Goal: Information Seeking & Learning: Check status

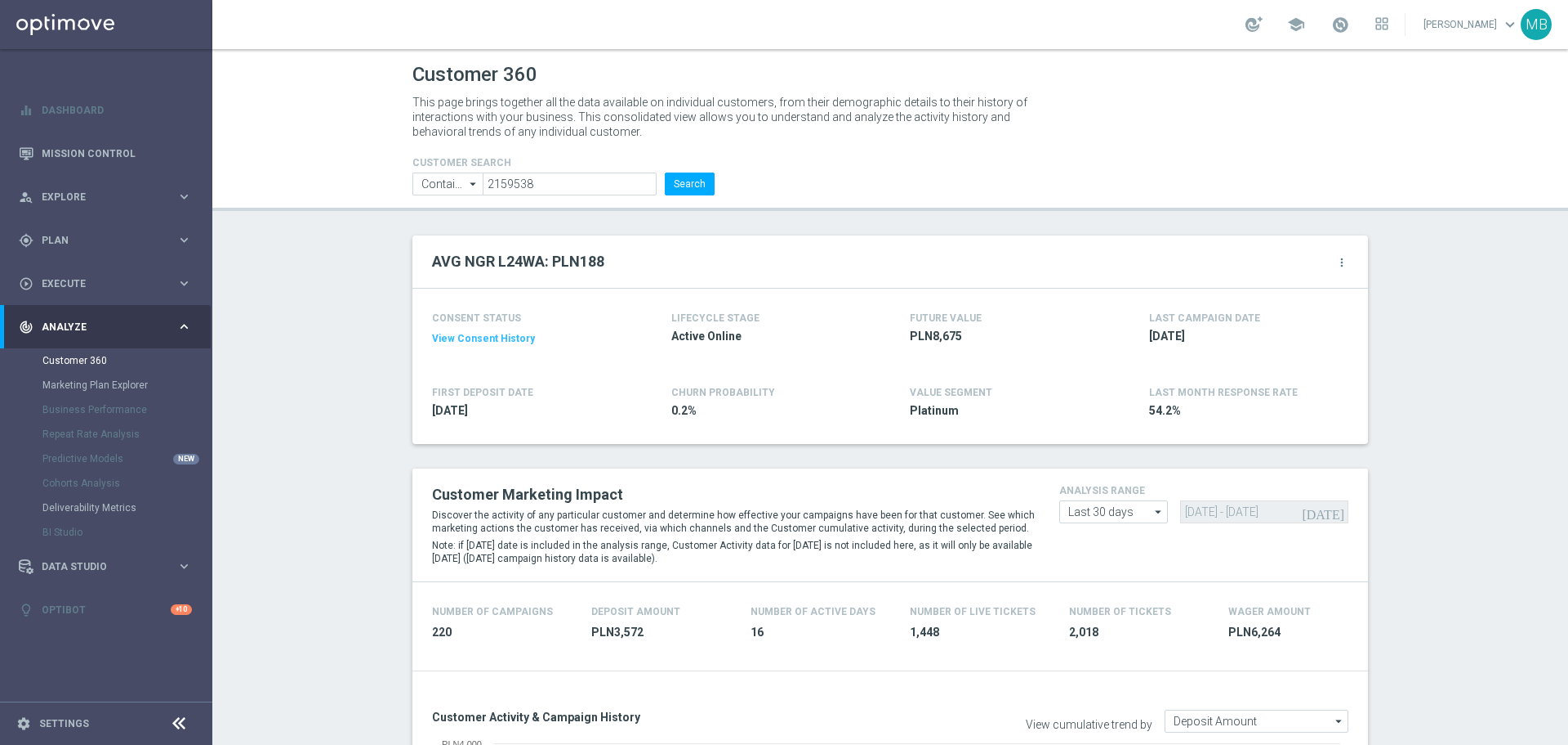
click at [689, 191] on button "Search" at bounding box center [689, 183] width 50 height 23
click at [687, 176] on button "Search" at bounding box center [689, 183] width 50 height 23
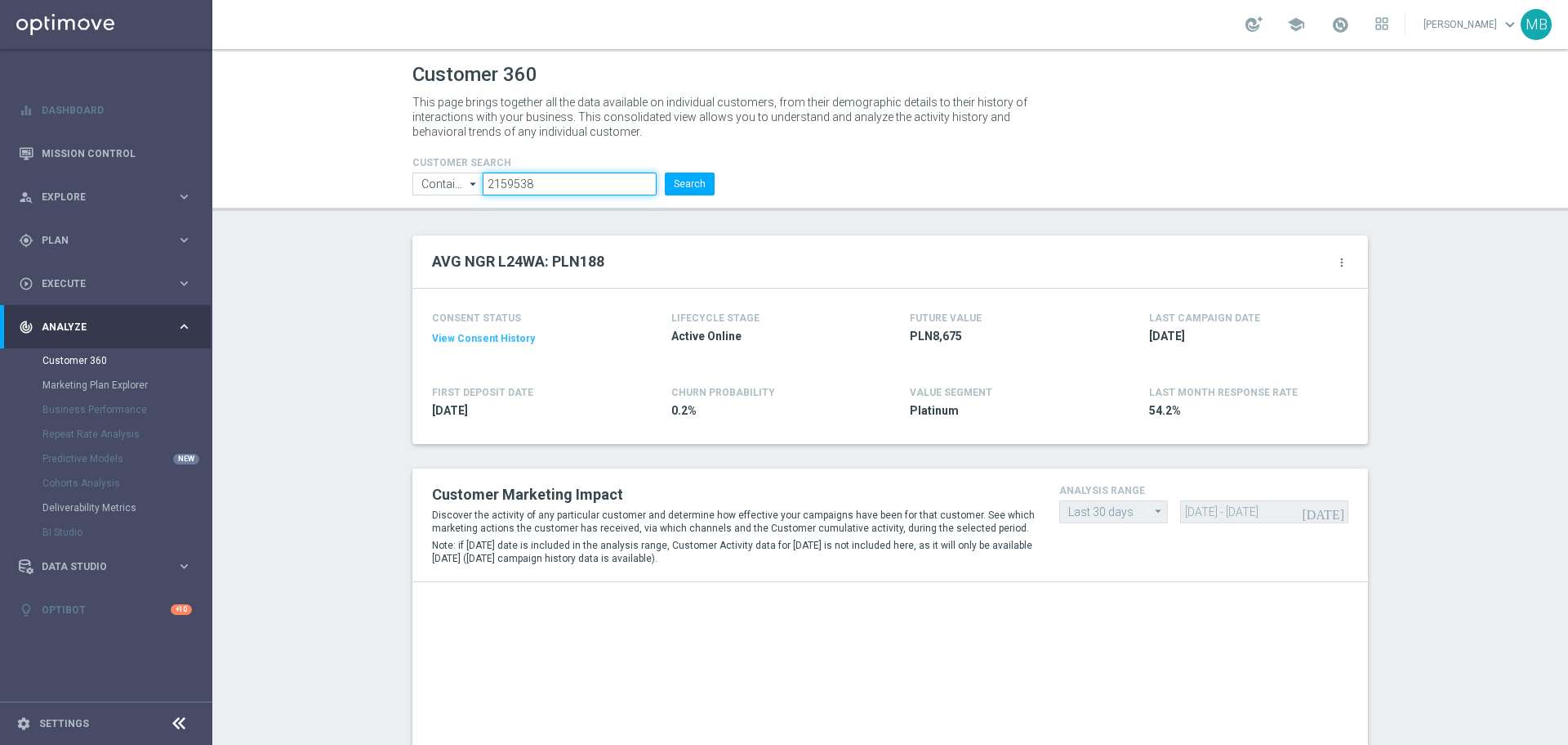
click at [597, 186] on input "2159538" at bounding box center [569, 183] width 174 height 23
click at [597, 186] on input "text" at bounding box center [569, 183] width 174 height 23
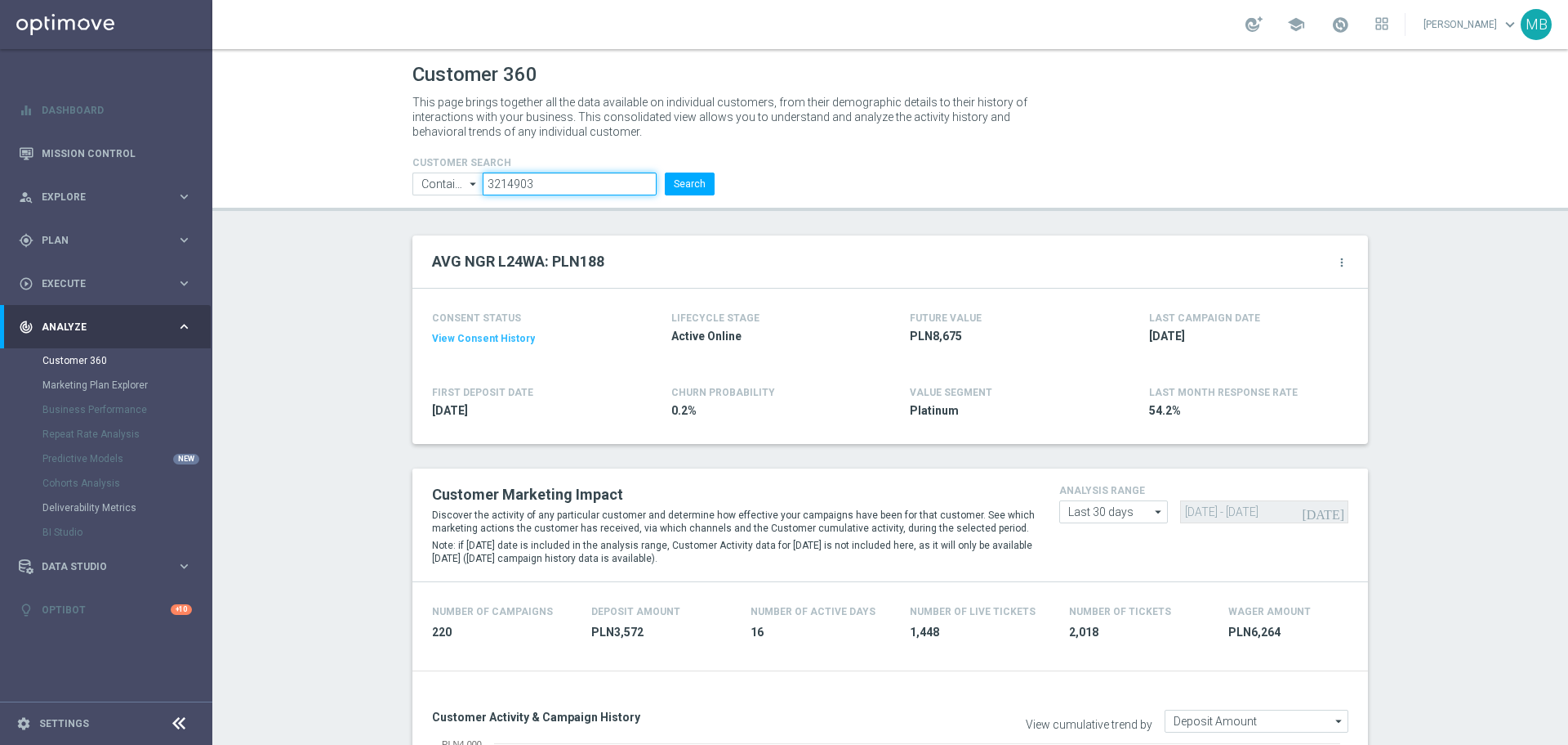
type input "3214903"
click at [665, 172] on button "Search" at bounding box center [689, 183] width 50 height 23
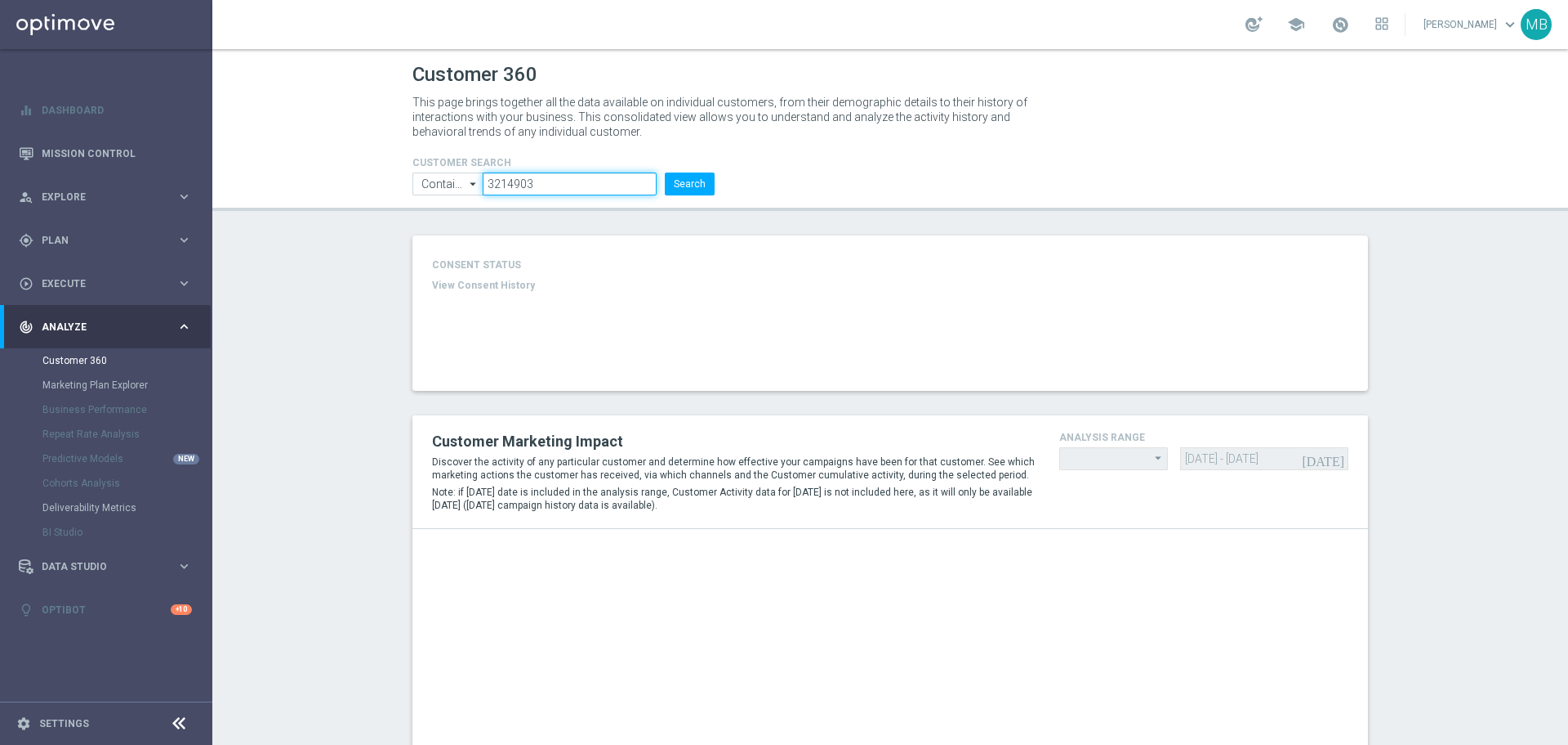
type input "Last 30 days"
type input "Deposit Amount"
type input "Last 30 days"
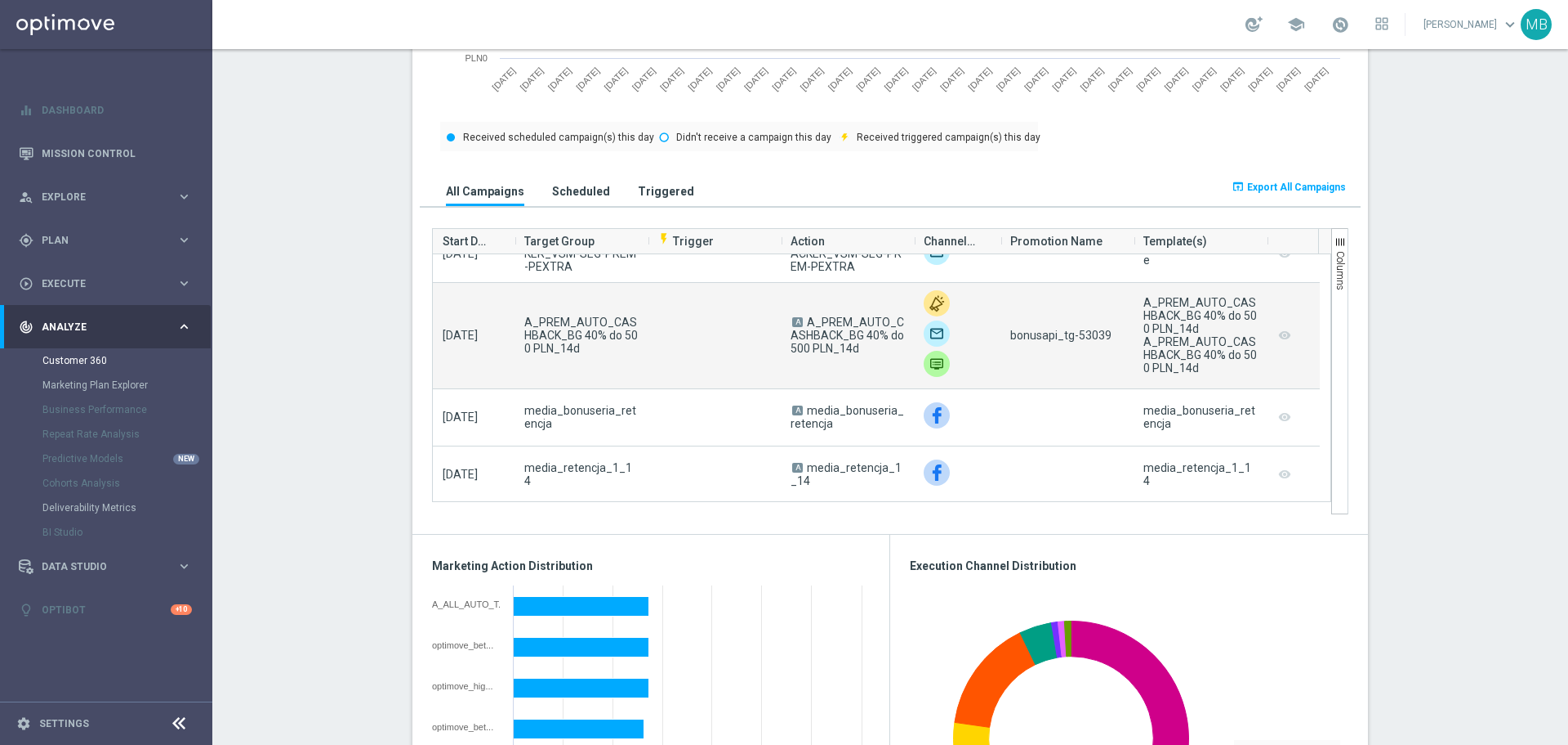
scroll to position [491, 0]
click at [1074, 327] on span "bonusapi_tg-53039" at bounding box center [1061, 331] width 102 height 13
copy span "53039"
drag, startPoint x: 783, startPoint y: 344, endPoint x: 846, endPoint y: 347, distance: 63.1
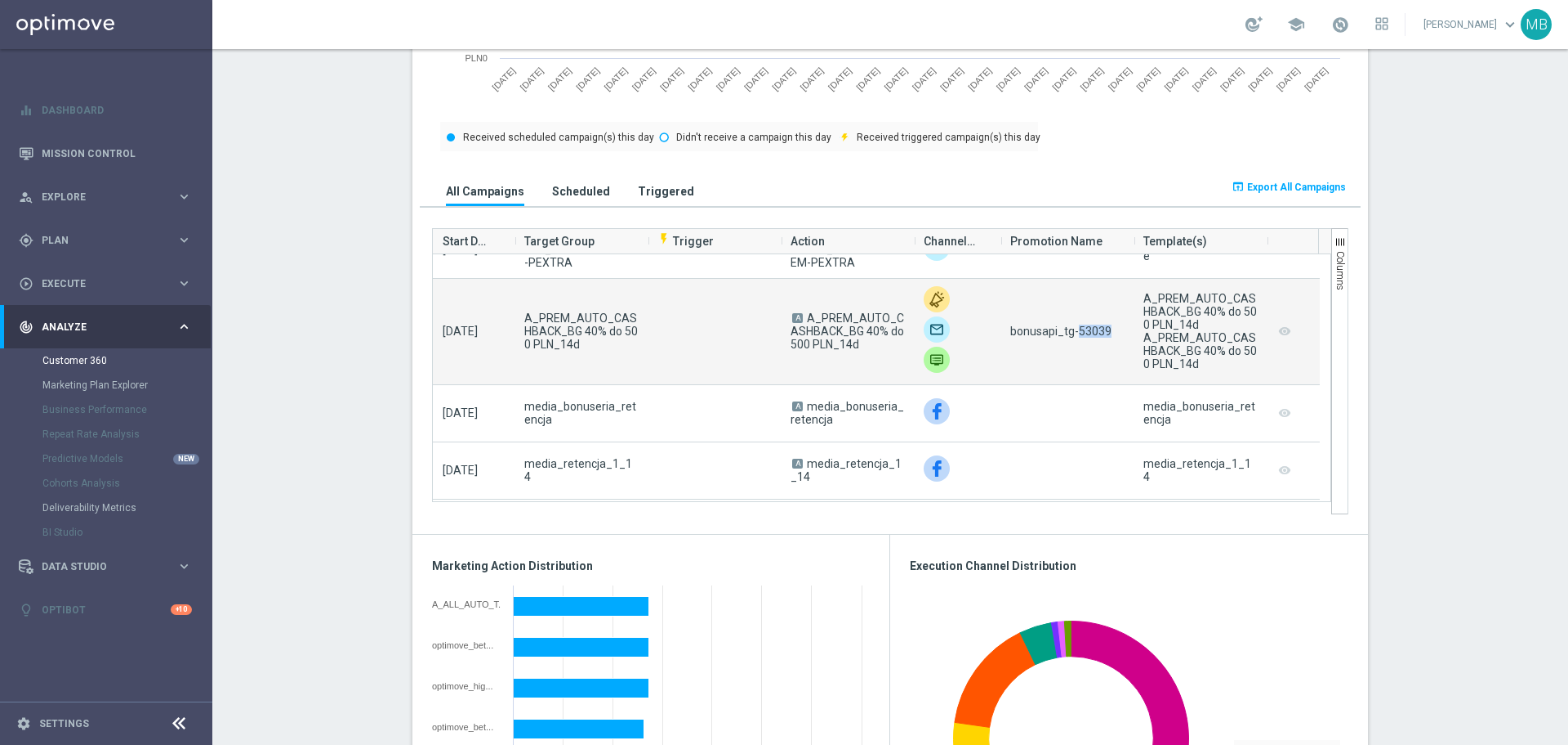
click at [841, 345] on div "A A_PREM_AUTO_CASHBACK_BG 40% do 500 PLN_14d" at bounding box center [847, 332] width 133 height 106
click at [853, 349] on span "A A_PREM_AUTO_CASHBACK_BG 40% do 500 PLN_14d" at bounding box center [847, 331] width 113 height 39
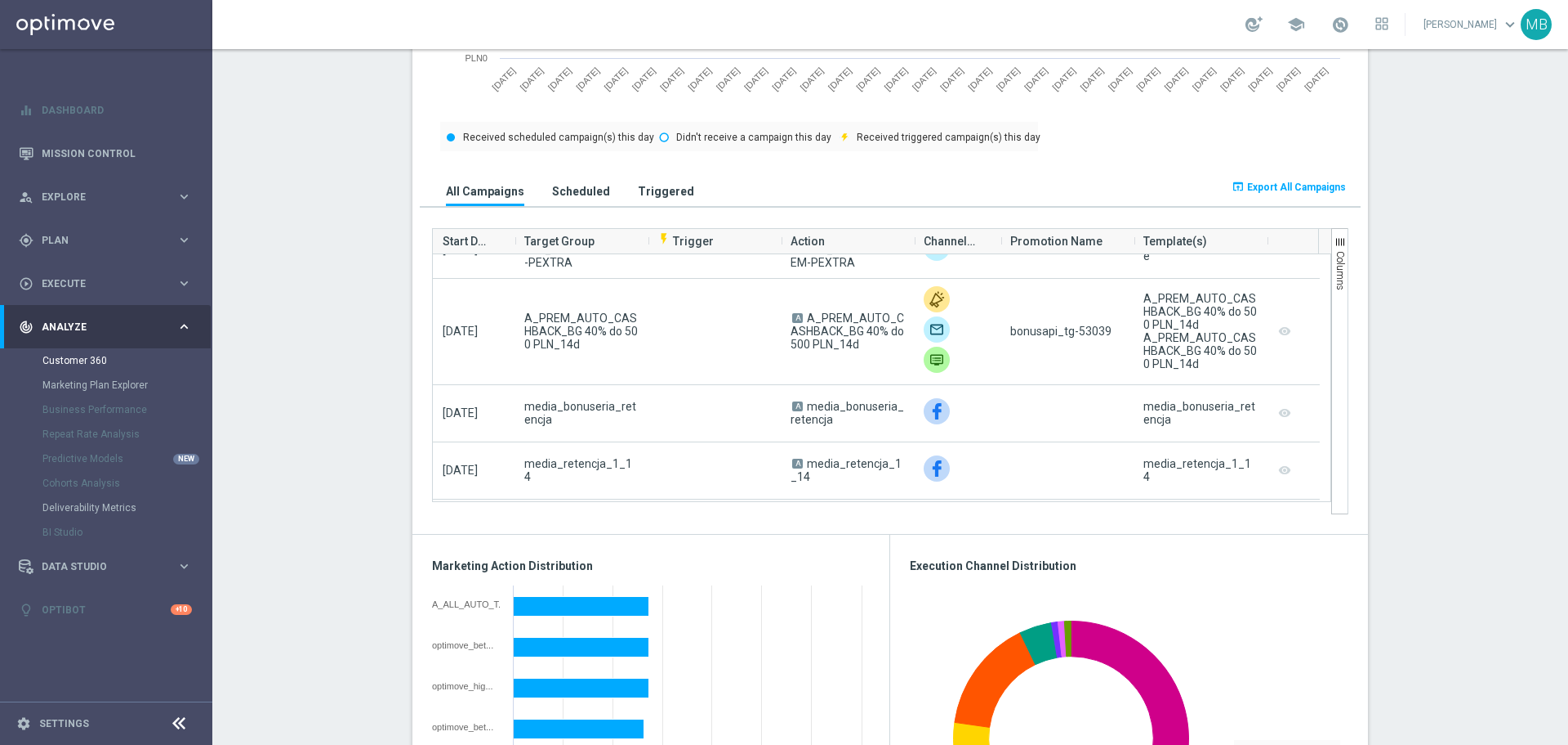
click at [1398, 392] on section "AVG NGR L24WA: PLN2,975 more_vert CONSENT STATUS View Consent History FIRST DEP…" at bounding box center [890, 548] width 1356 height 2588
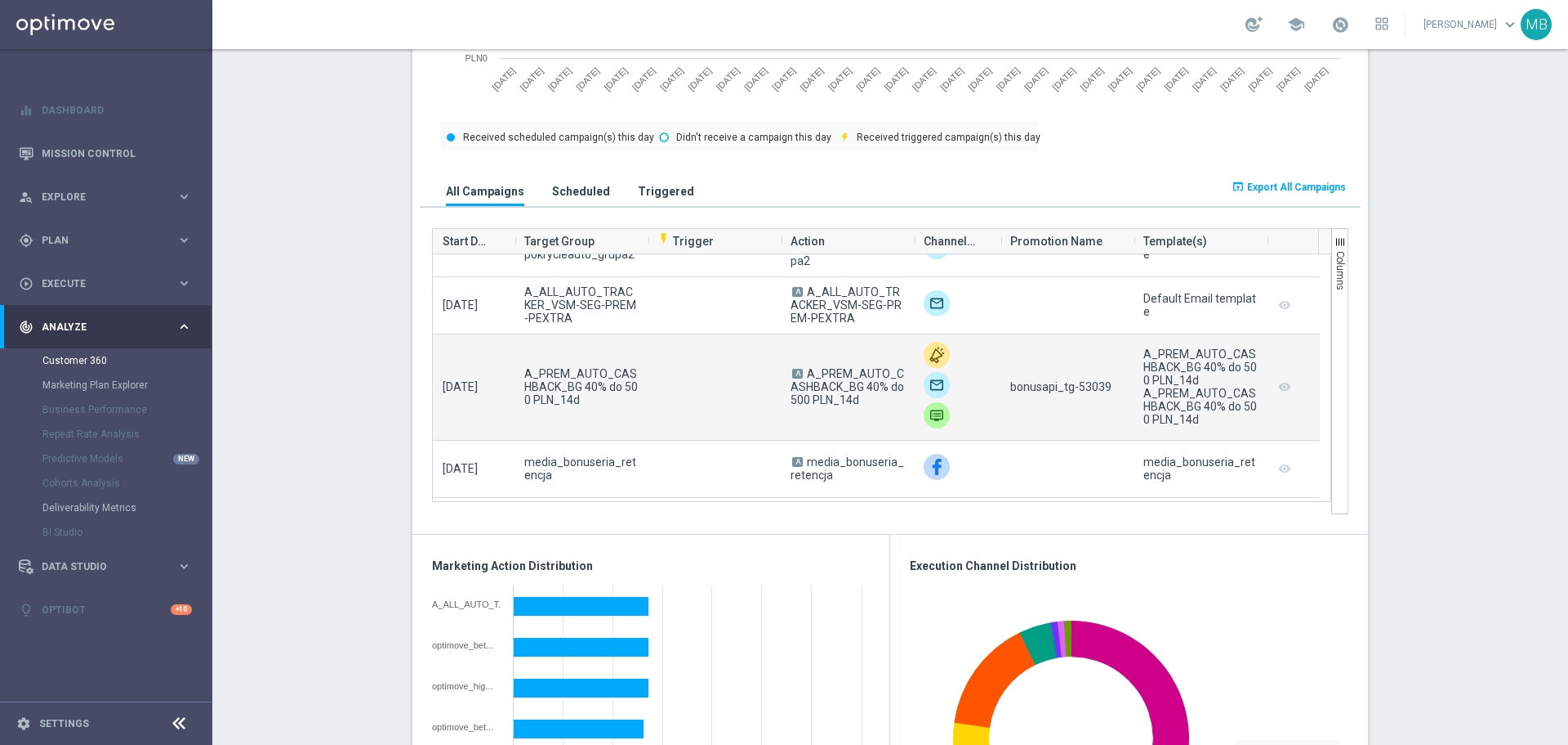
scroll to position [409, 0]
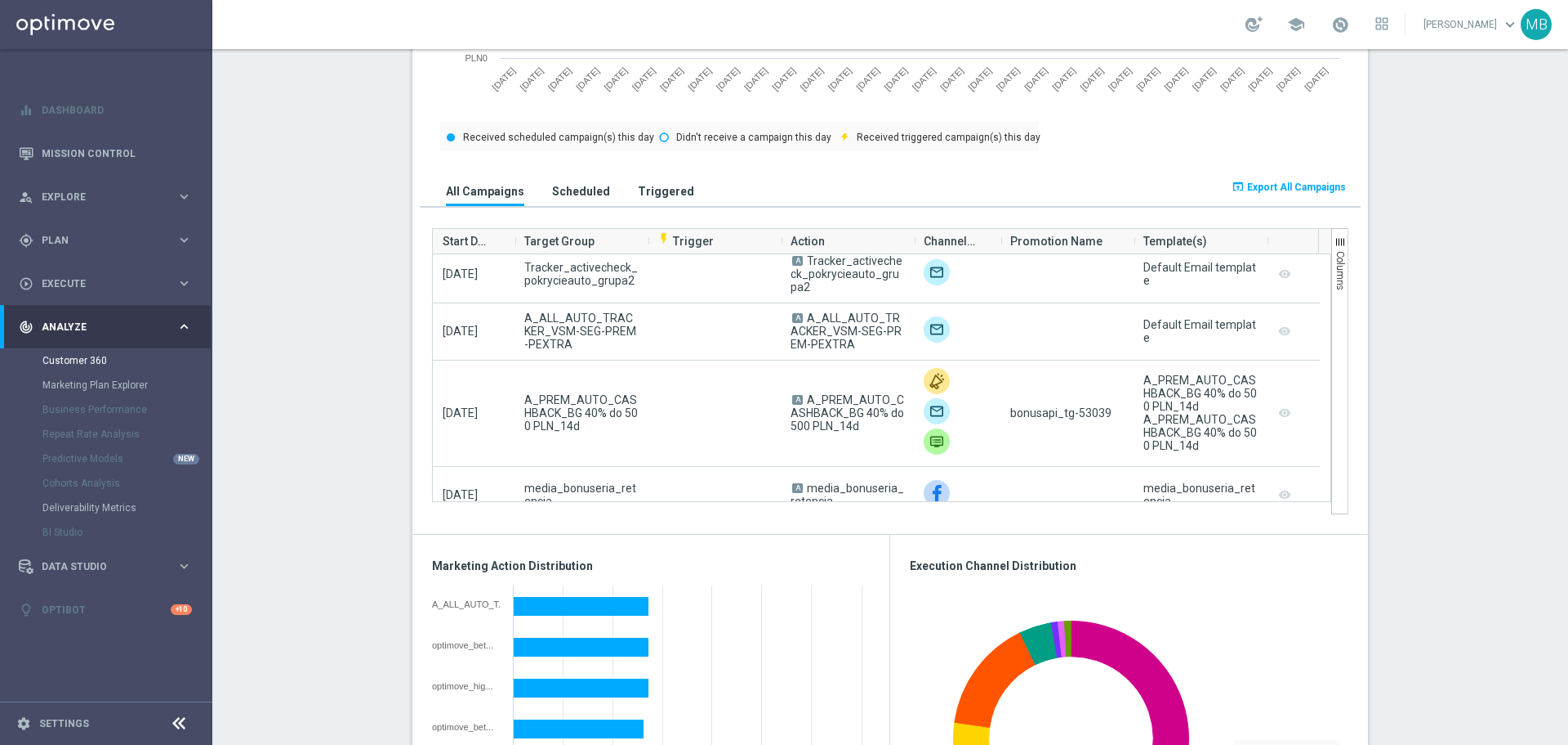
click at [1411, 379] on section "AVG NGR L24WA: PLN2,975 more_vert CONSENT STATUS View Consent History FIRST DEP…" at bounding box center [890, 548] width 1356 height 2588
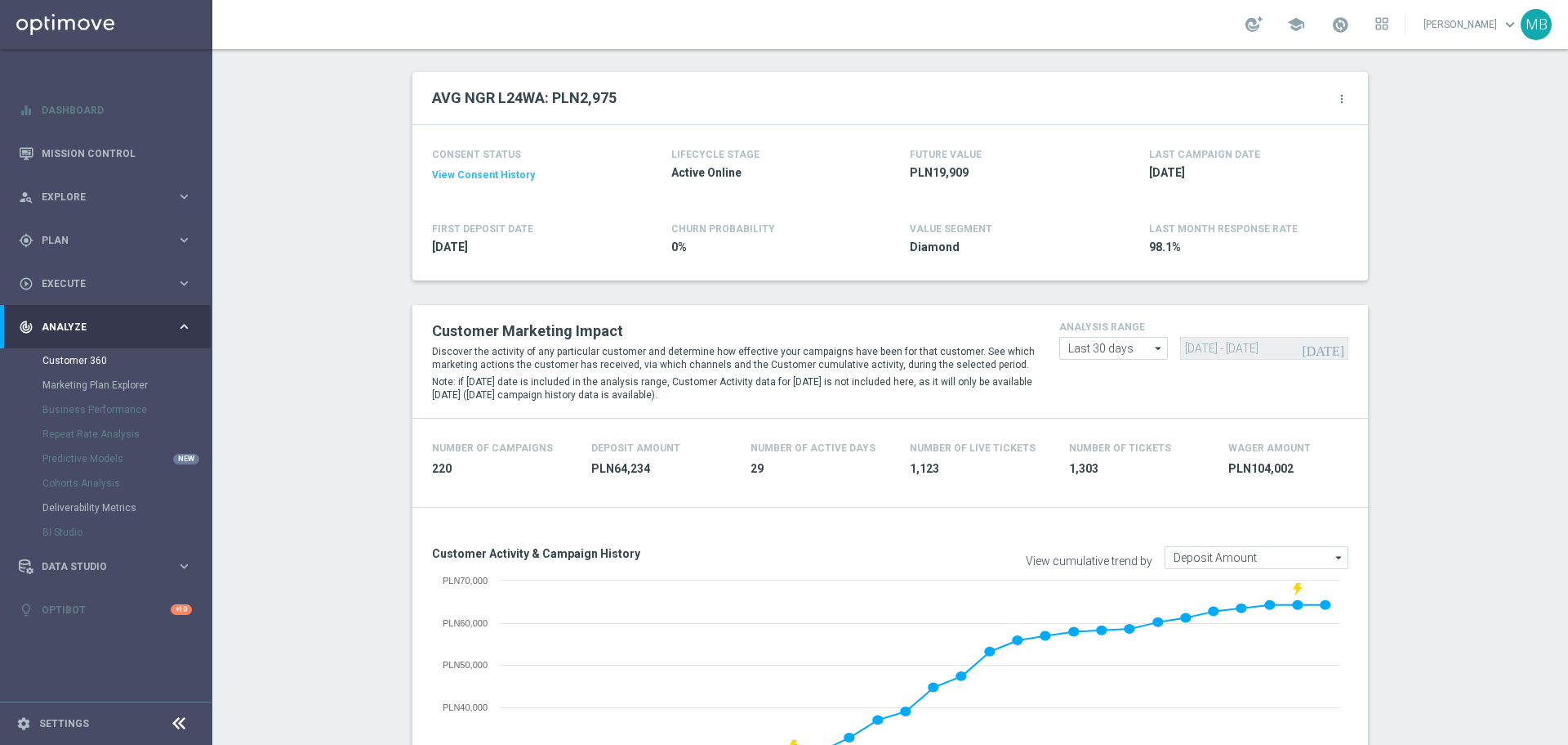
scroll to position [0, 0]
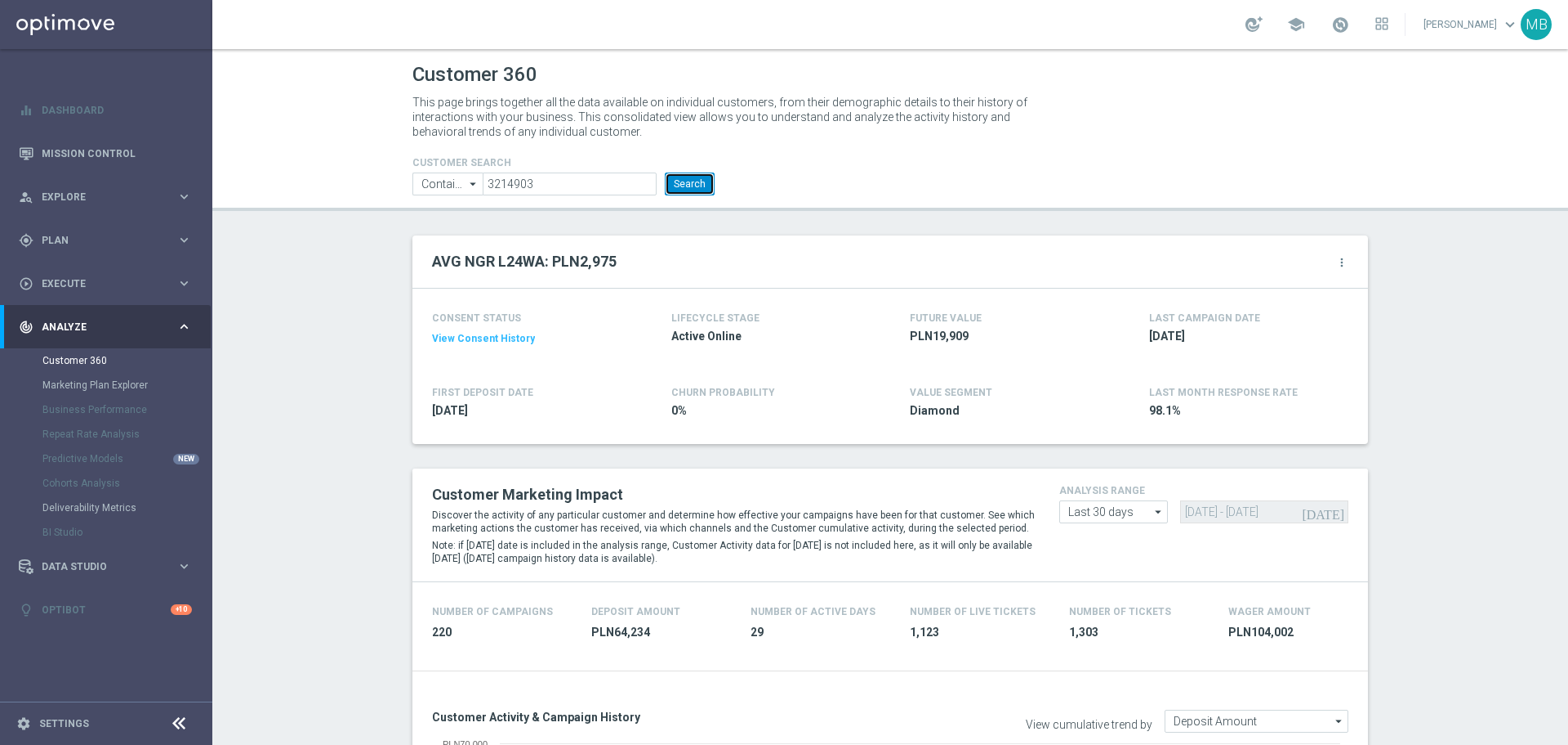
click at [672, 179] on button "Search" at bounding box center [689, 183] width 50 height 23
click at [688, 186] on button "Search" at bounding box center [689, 183] width 50 height 23
